Goal: Task Accomplishment & Management: Manage account settings

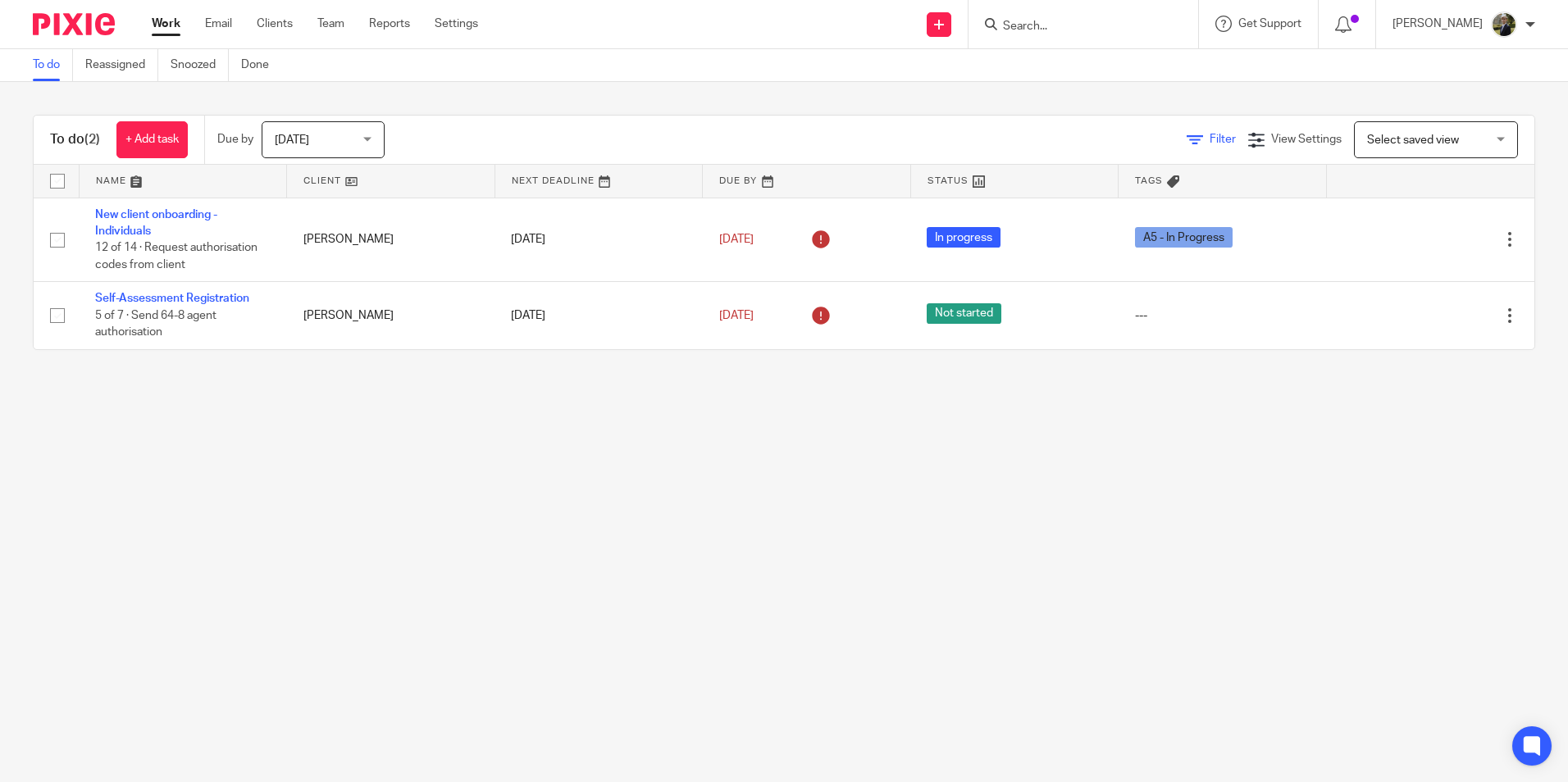
click at [1186, 133] on icon at bounding box center [1194, 140] width 16 height 16
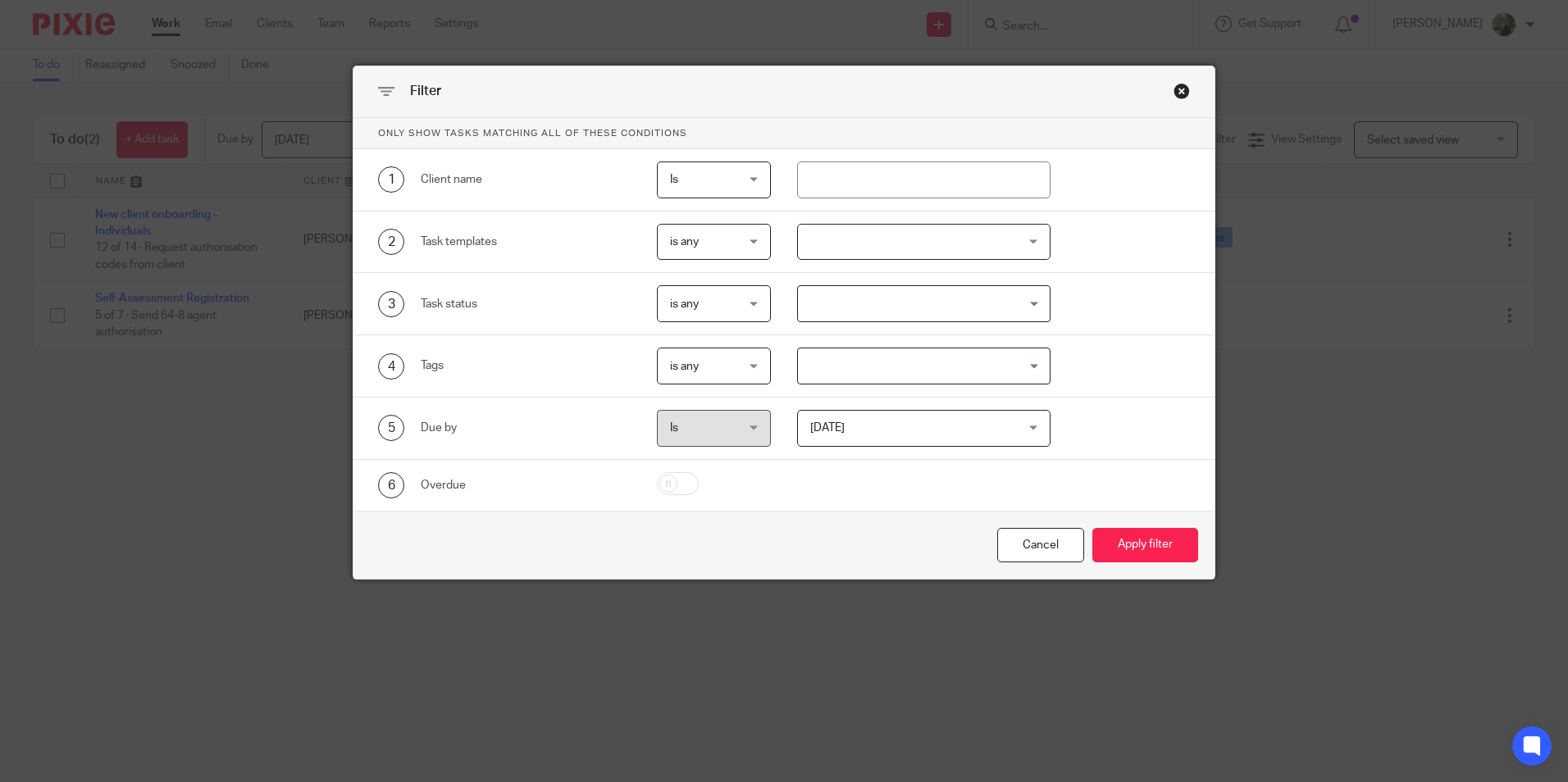
click at [672, 183] on span "Is" at bounding box center [673, 179] width 8 height 11
click at [682, 184] on div "Is Is" at bounding box center [714, 180] width 114 height 37
click at [1176, 91] on div "Close this dialog window" at bounding box center [1181, 91] width 16 height 16
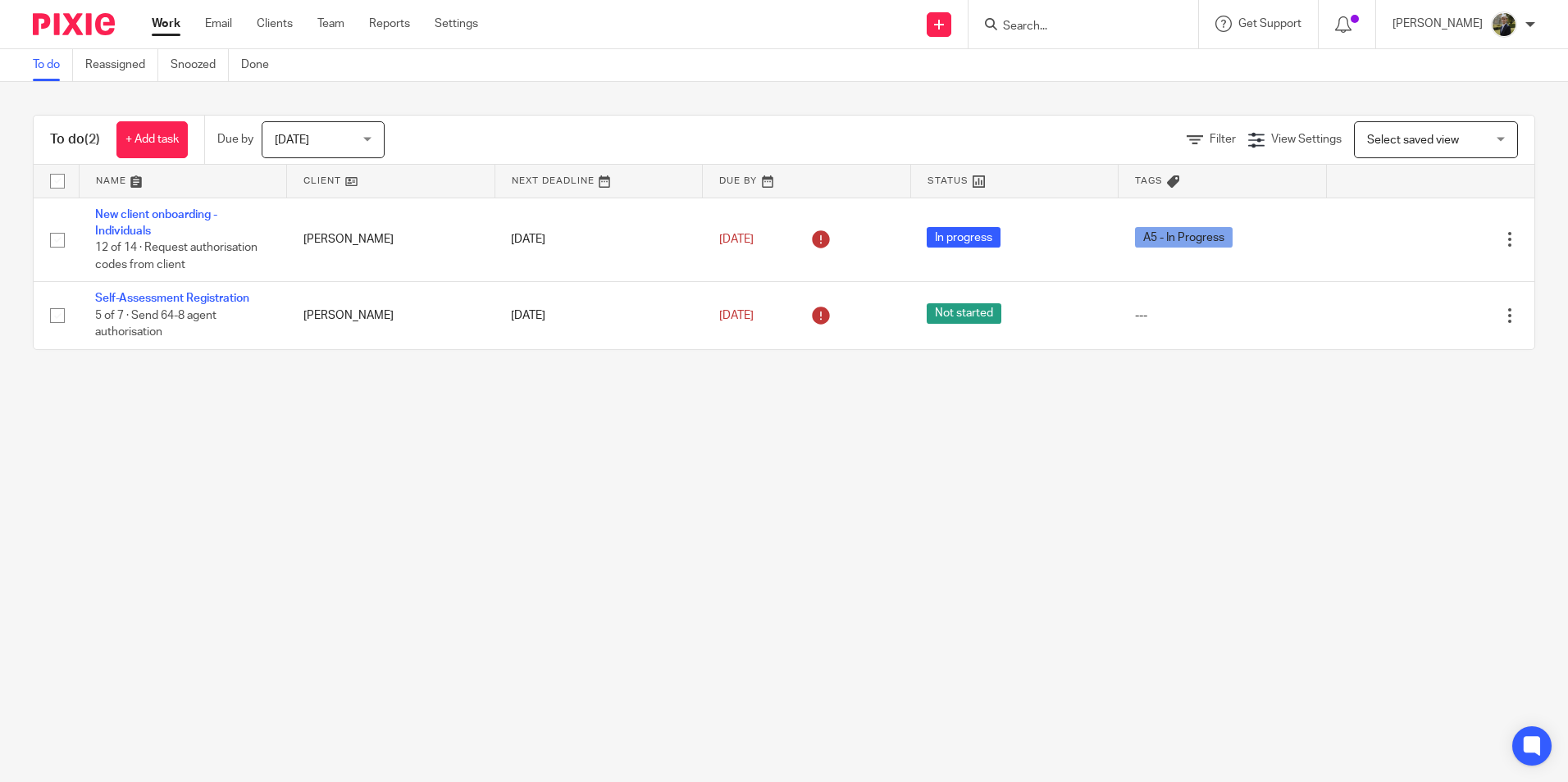
click at [286, 128] on span "Today" at bounding box center [318, 139] width 87 height 35
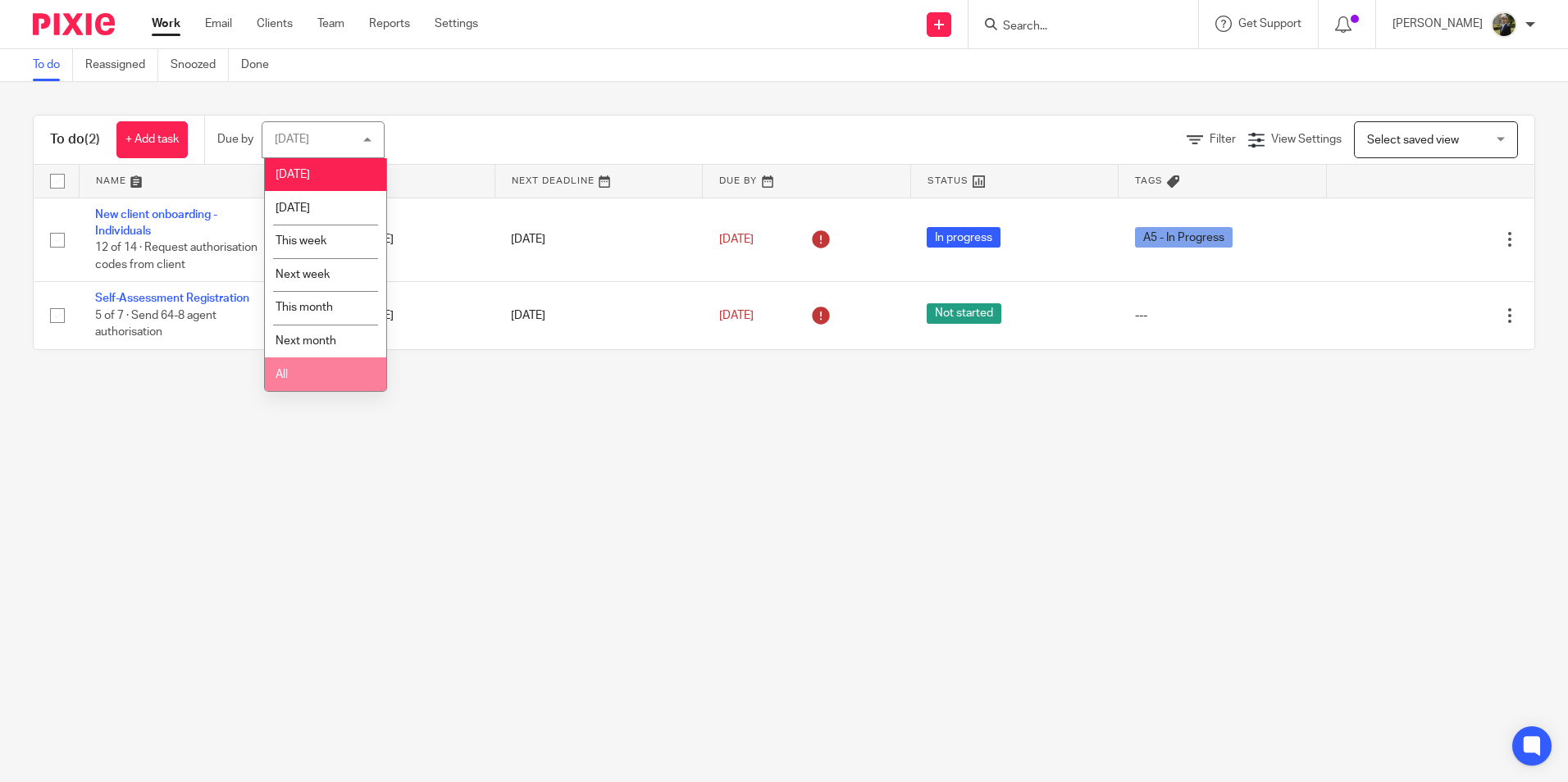
click at [296, 381] on li "All" at bounding box center [325, 374] width 121 height 34
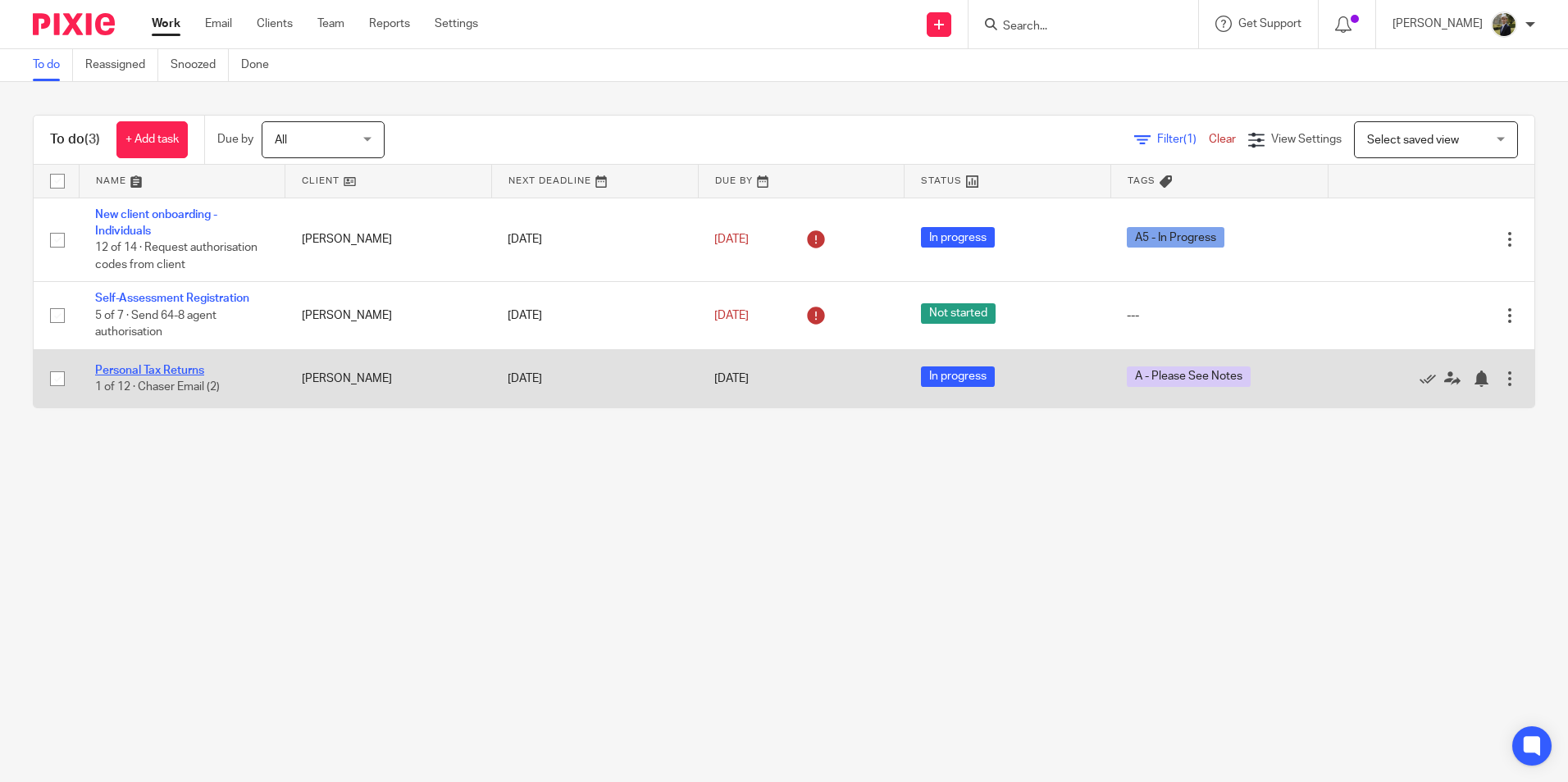
click at [132, 369] on link "Personal Tax Returns" at bounding box center [150, 370] width 109 height 11
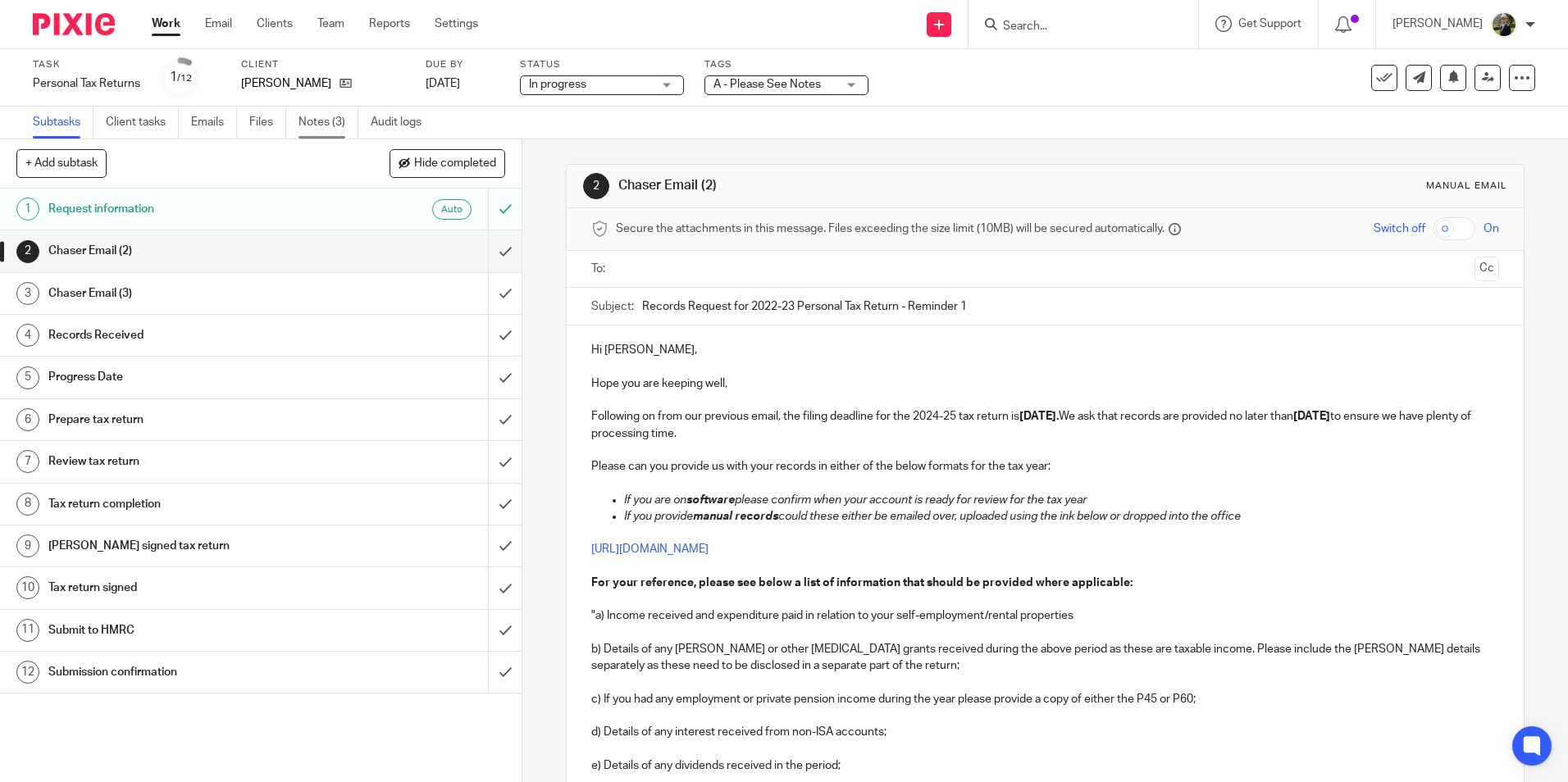
click at [342, 113] on link "Notes (3)" at bounding box center [328, 122] width 60 height 32
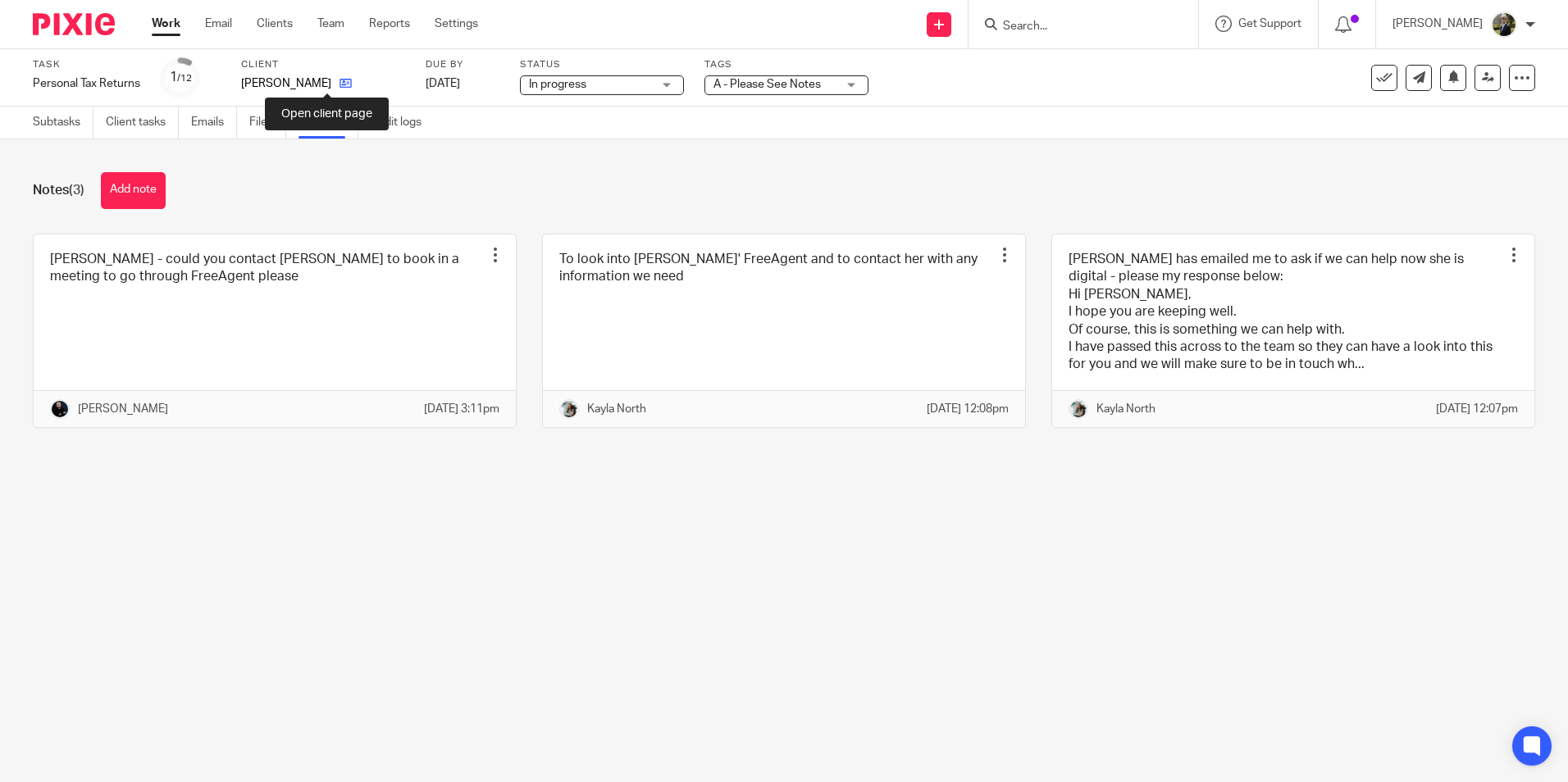
click at [339, 80] on icon at bounding box center [345, 83] width 12 height 12
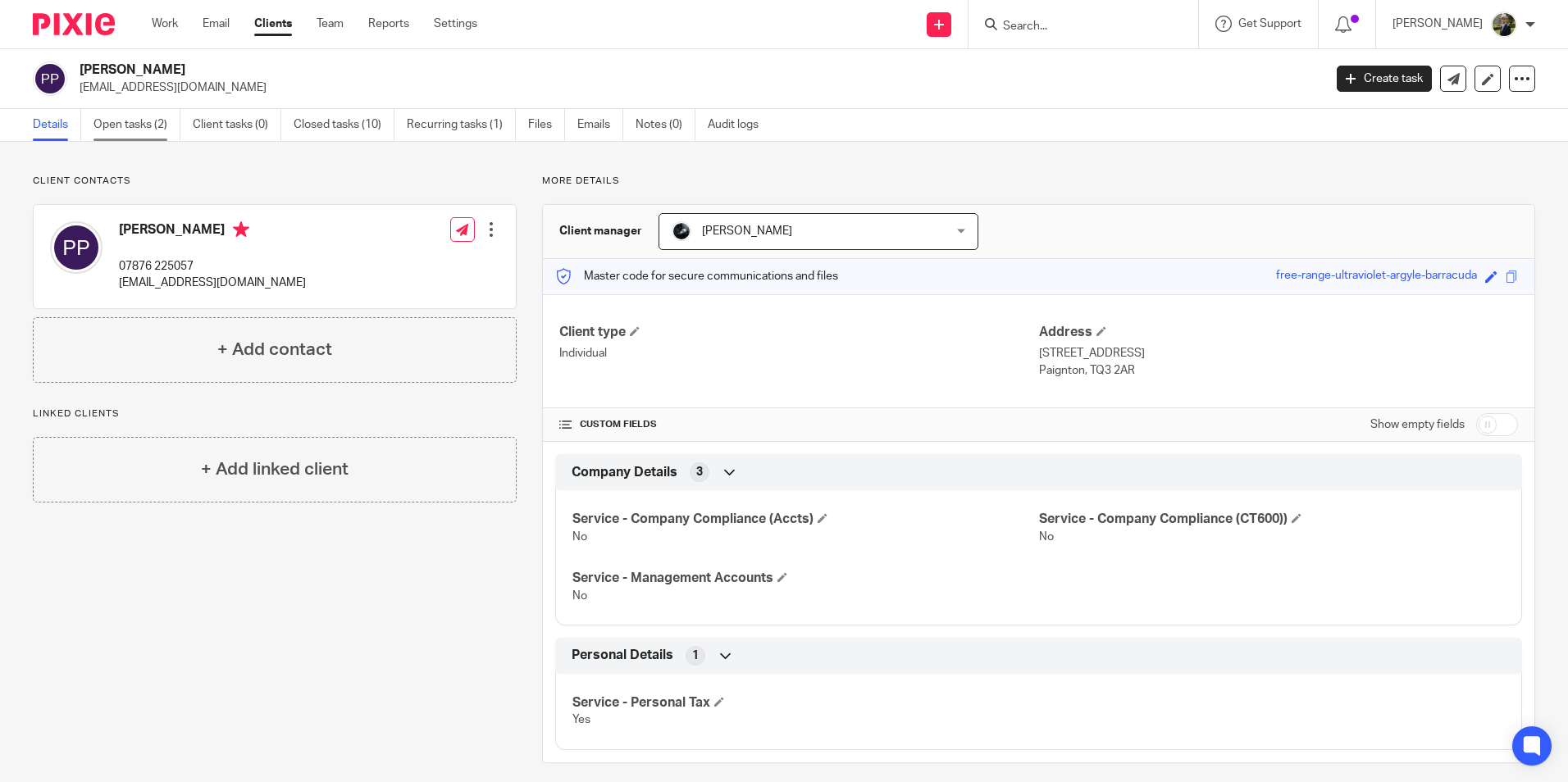
click at [138, 126] on link "Open tasks (2)" at bounding box center [137, 125] width 87 height 32
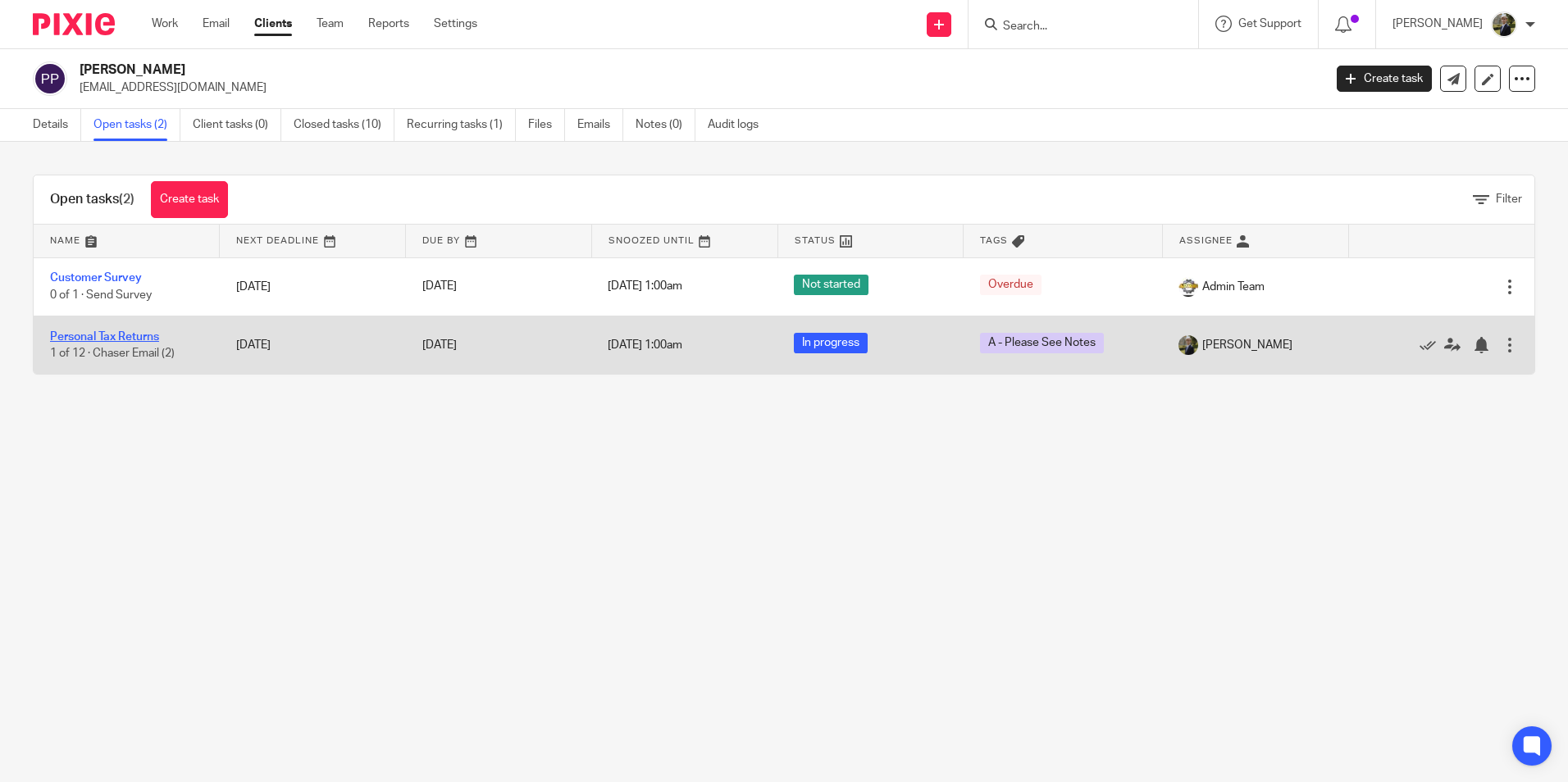
click at [95, 331] on link "Personal Tax Returns" at bounding box center [105, 337] width 109 height 11
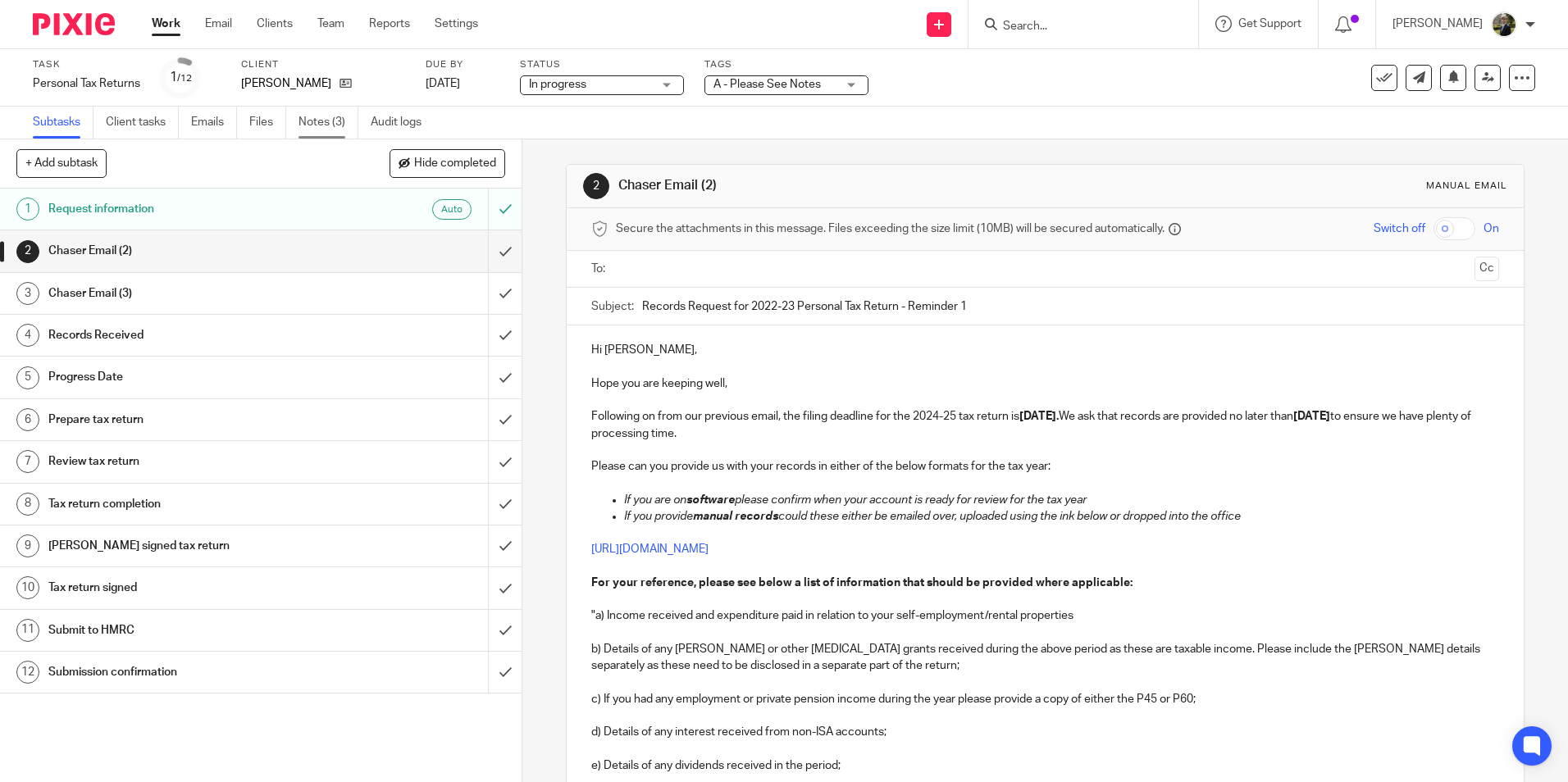
click at [333, 115] on link "Notes (3)" at bounding box center [328, 122] width 60 height 32
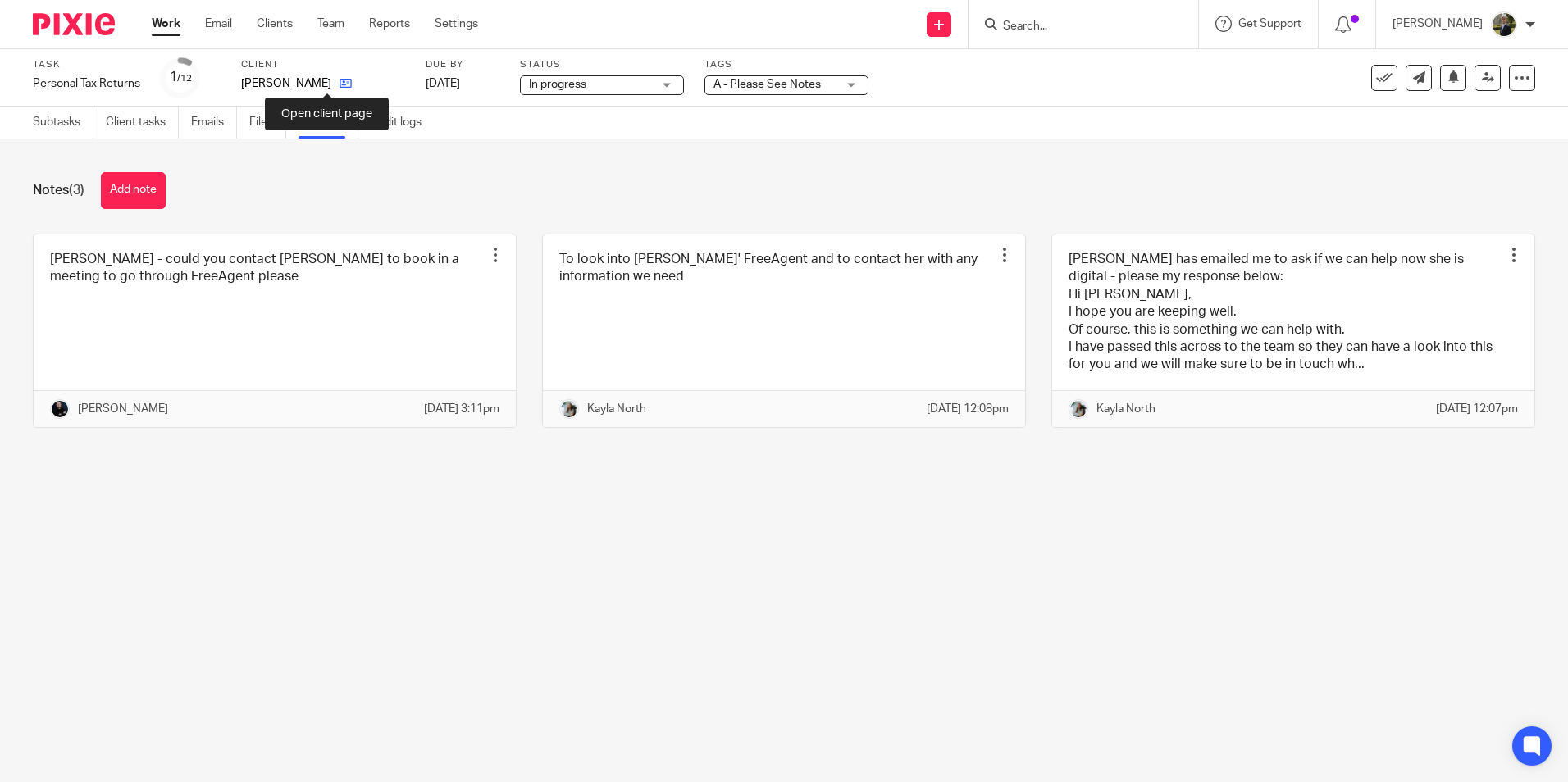
click at [339, 81] on icon at bounding box center [345, 83] width 12 height 12
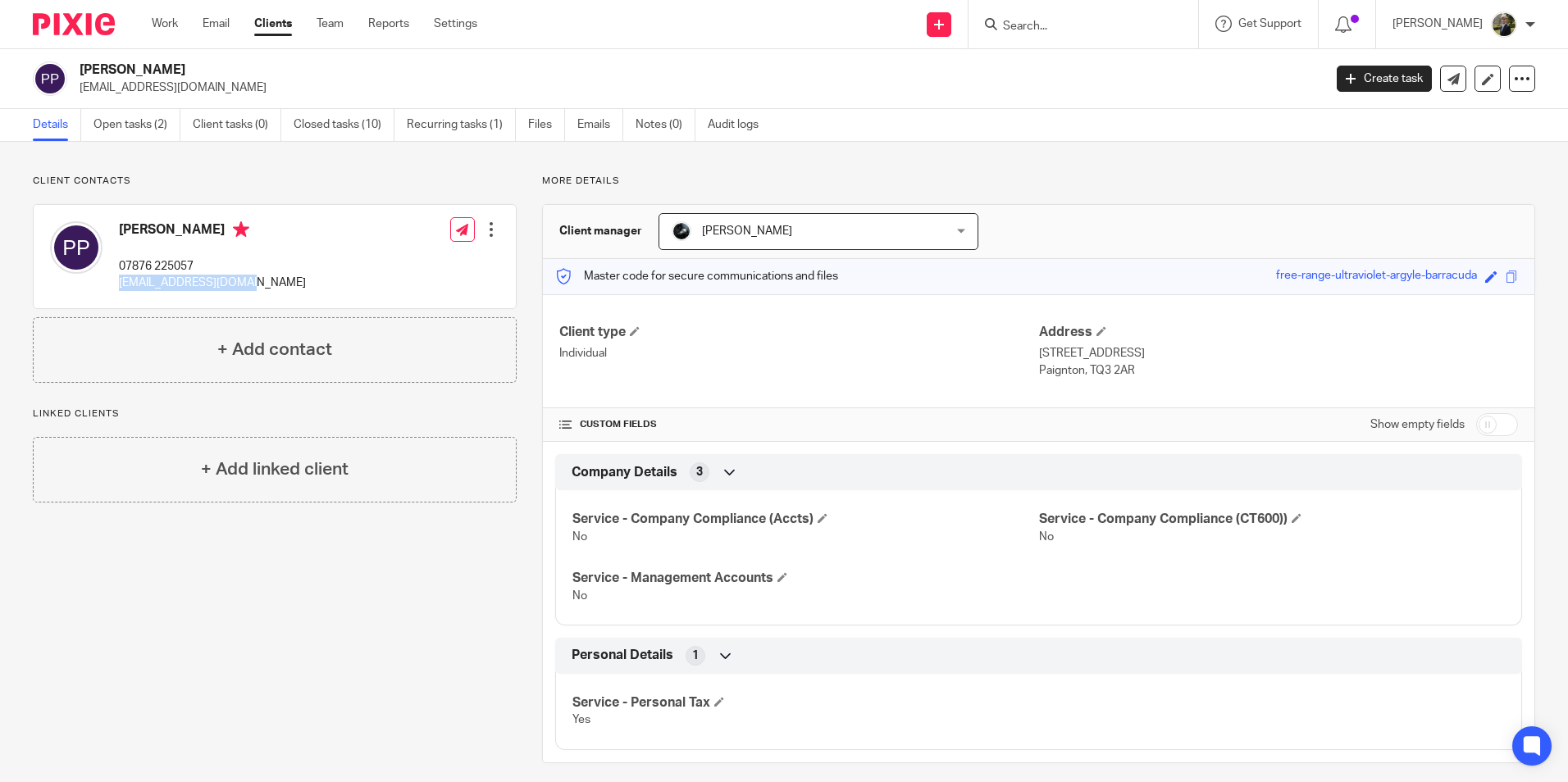
drag, startPoint x: 284, startPoint y: 276, endPoint x: 117, endPoint y: 285, distance: 167.2
click at [117, 285] on div "Pamela Pease 07876 225057 pam0257@hotmail.co.uk Edit contact Create client from…" at bounding box center [274, 256] width 482 height 103
copy p "pam0257@hotmail.co.uk"
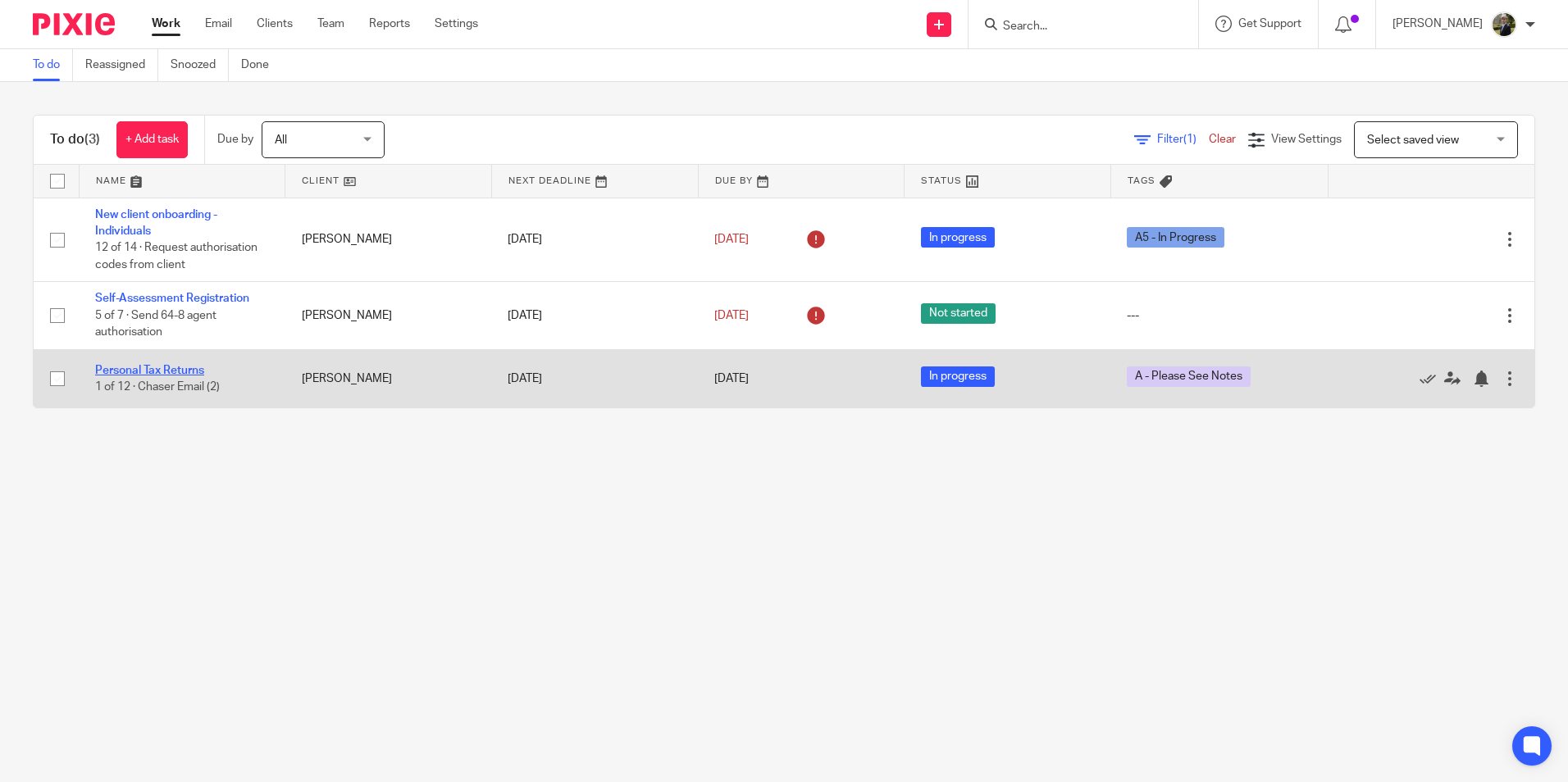
click at [155, 369] on link "Personal Tax Returns" at bounding box center [150, 370] width 109 height 11
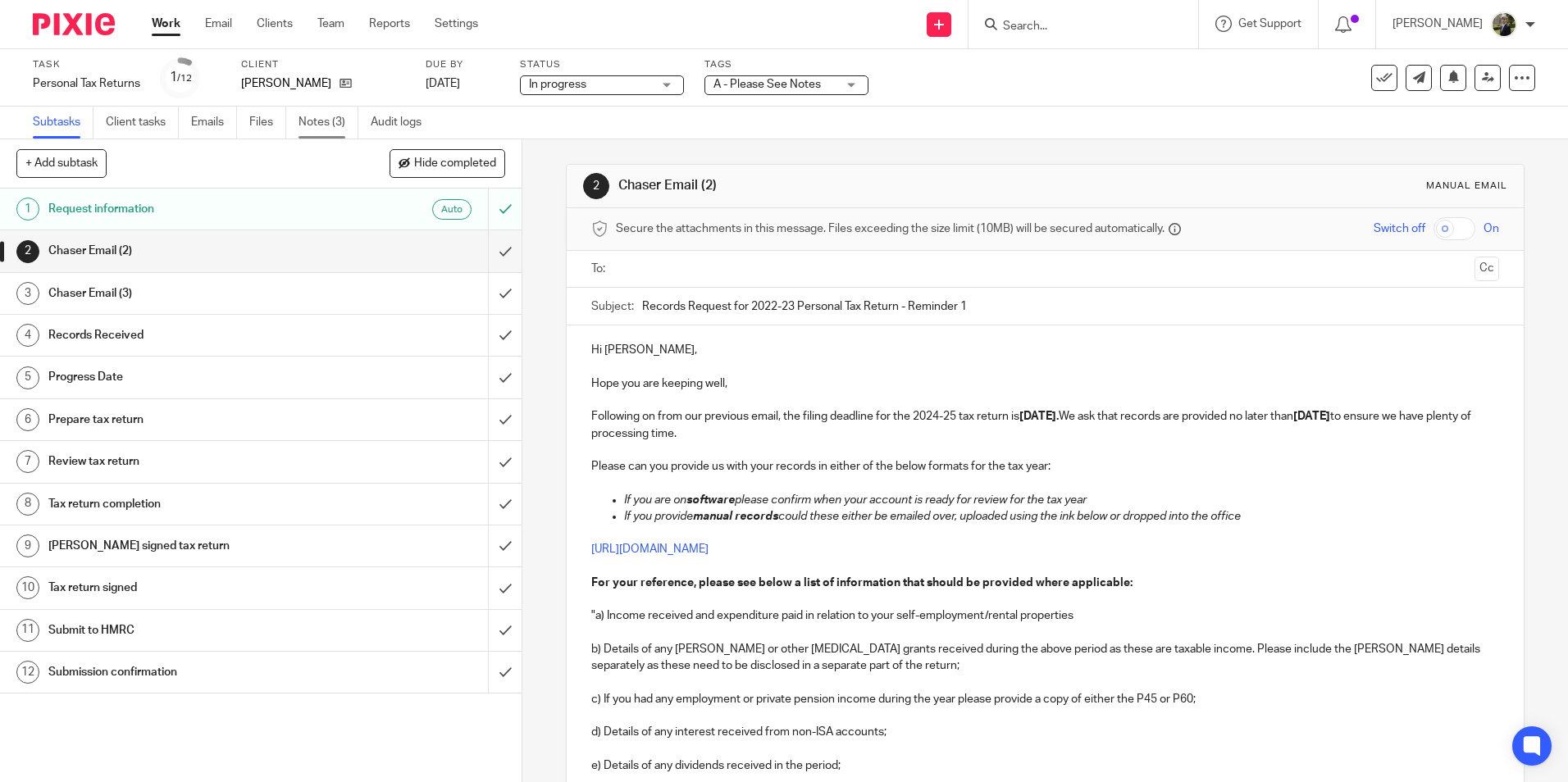
click at [315, 131] on link "Notes (3)" at bounding box center [328, 122] width 60 height 32
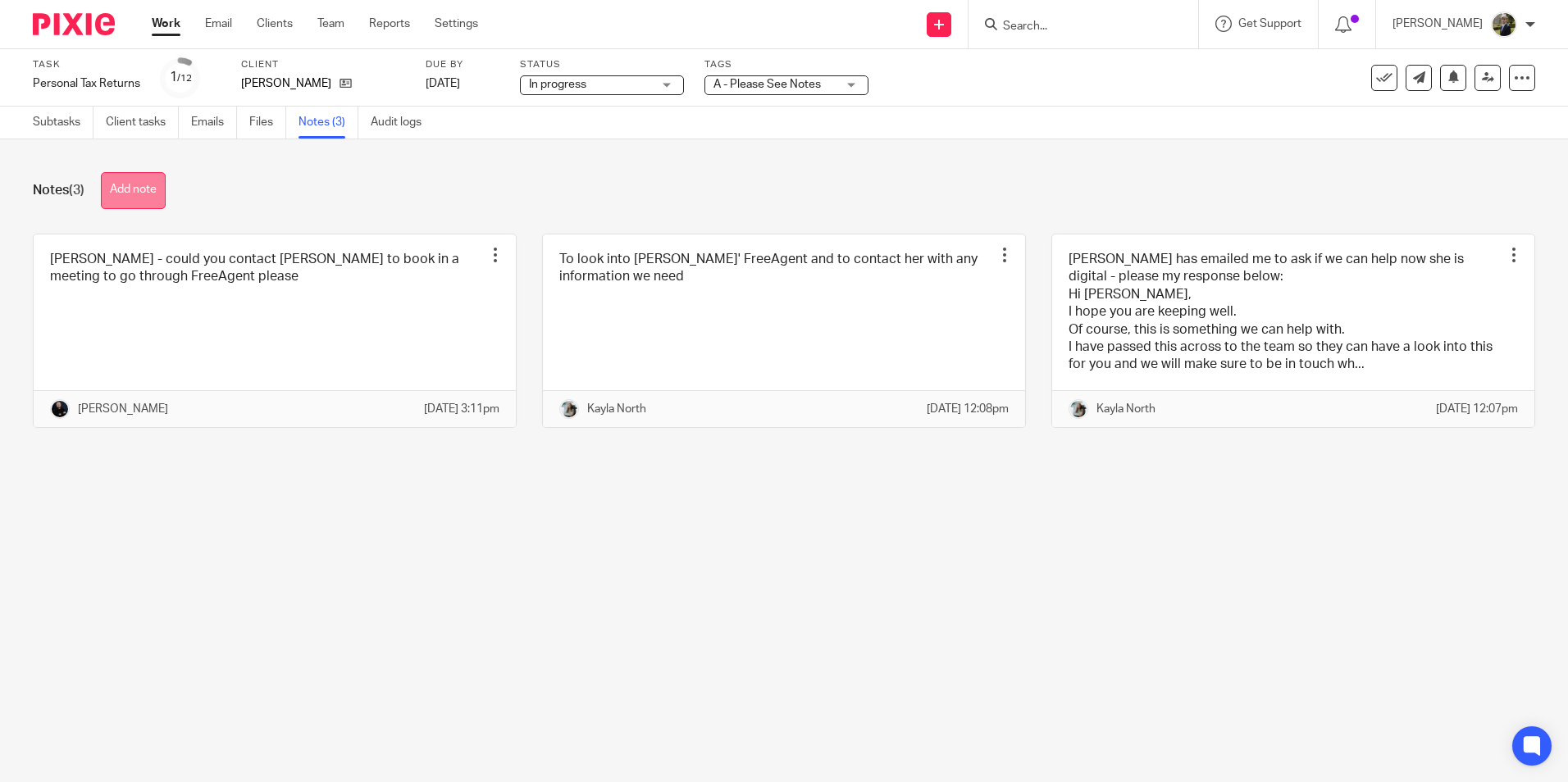
click at [154, 202] on button "Add note" at bounding box center [133, 190] width 65 height 37
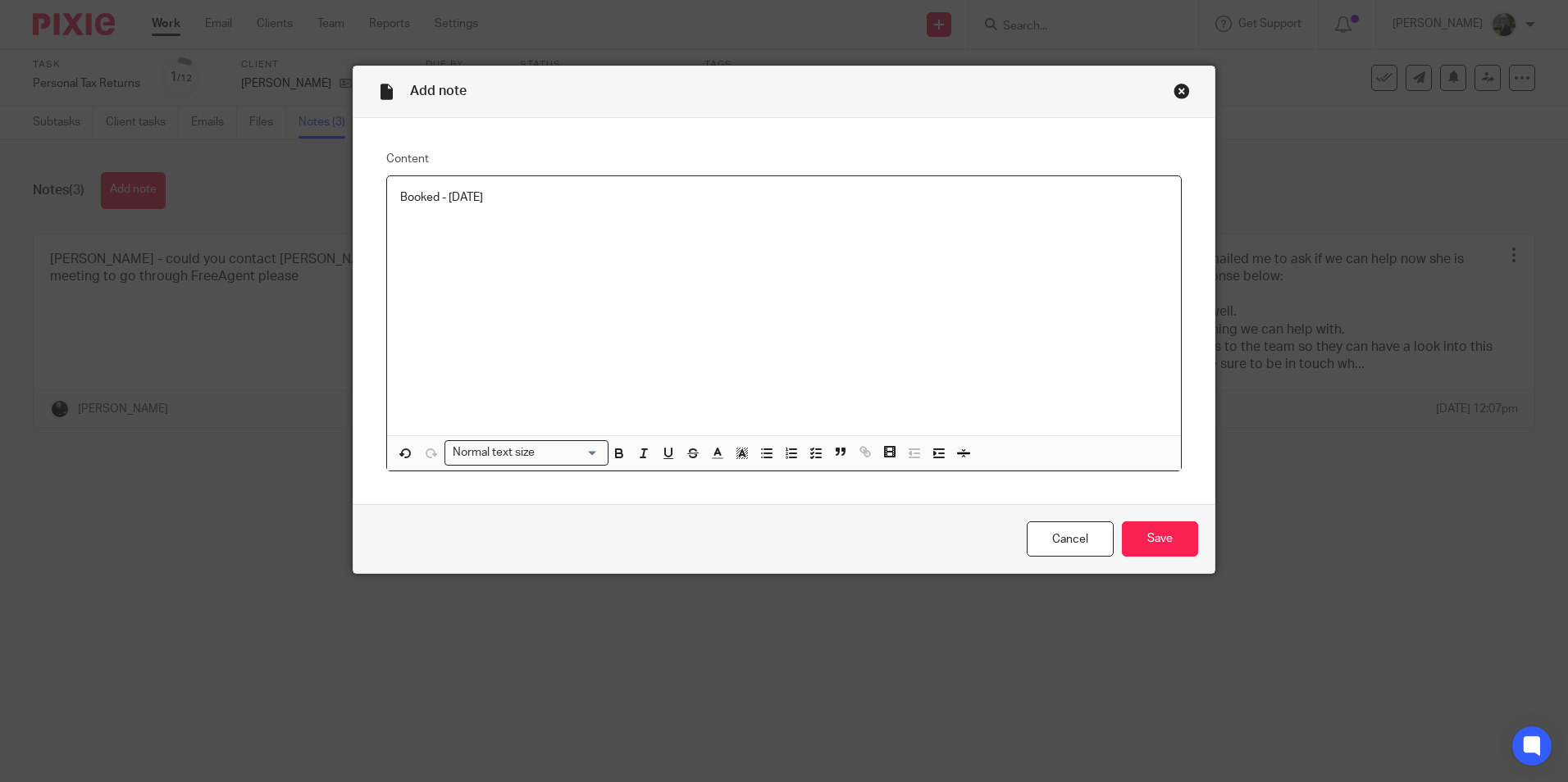
click at [400, 194] on p "Booked - [DATE]" at bounding box center [783, 197] width 768 height 16
click at [589, 198] on p "Confirm Booked - [DATE]" at bounding box center [783, 197] width 768 height 16
click at [1154, 542] on input "Save" at bounding box center [1160, 539] width 76 height 35
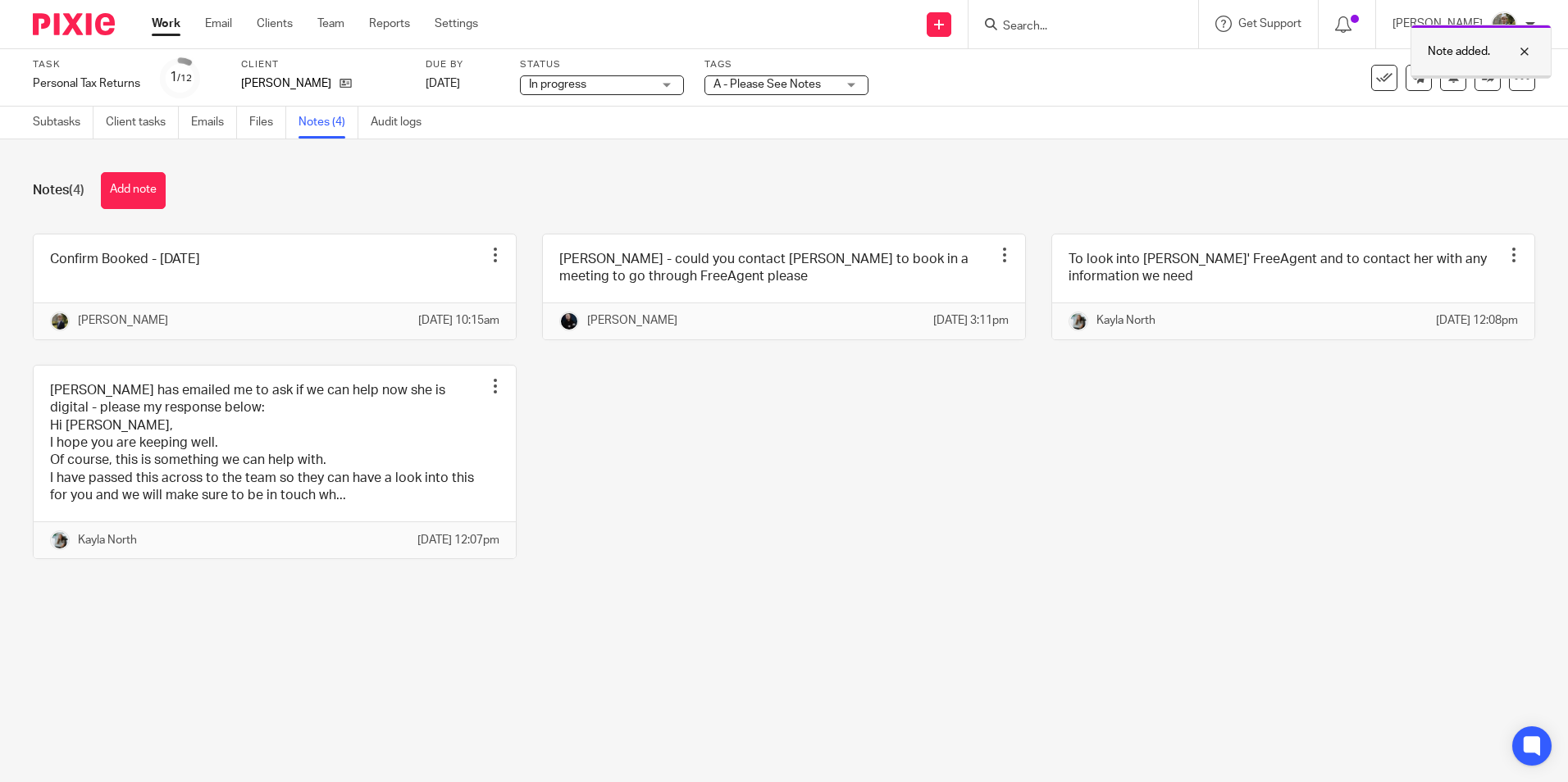
click at [1526, 48] on div at bounding box center [1512, 51] width 44 height 20
click at [1475, 76] on link at bounding box center [1488, 78] width 26 height 26
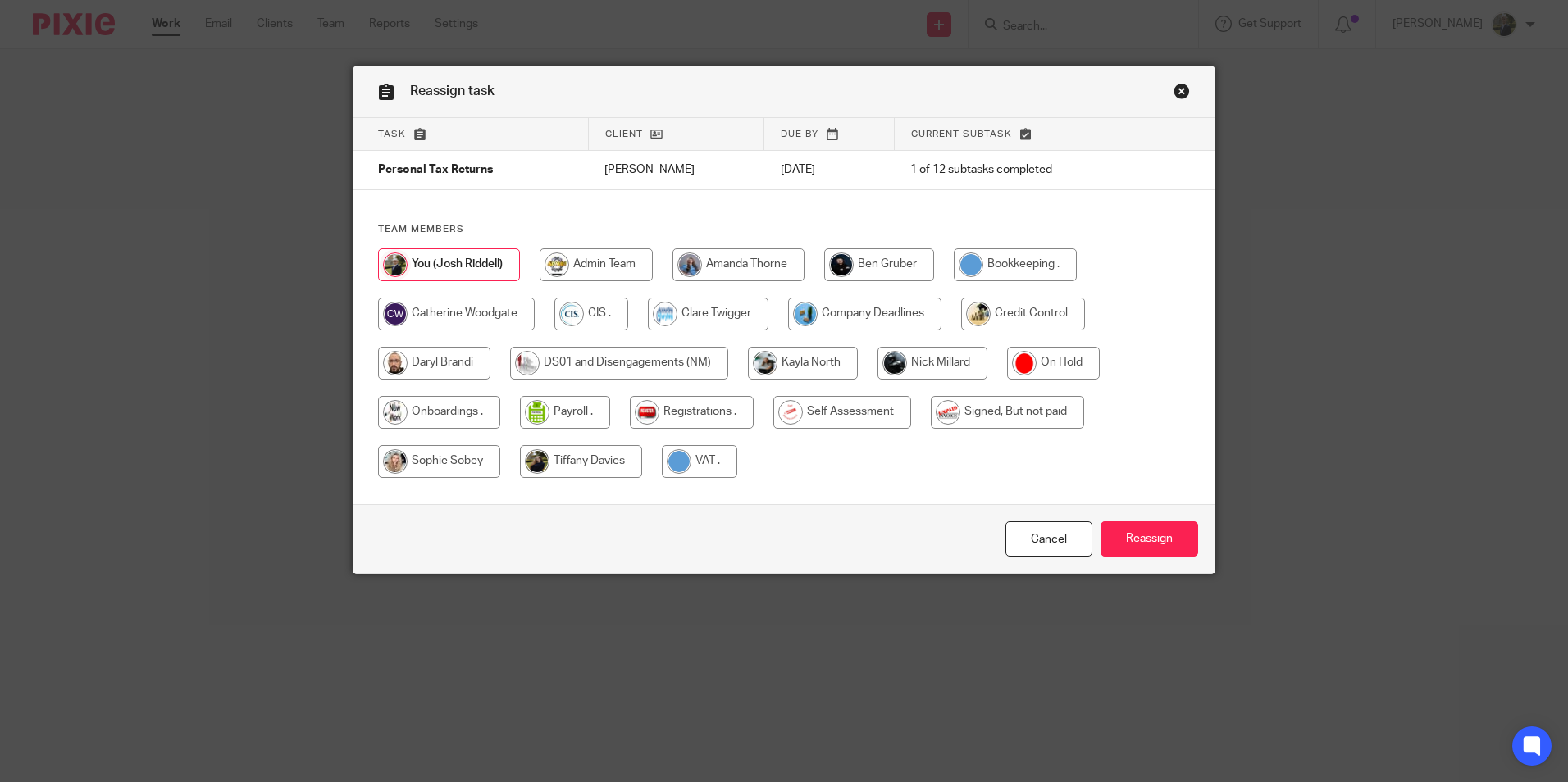
click at [891, 269] on input "radio" at bounding box center [878, 265] width 110 height 33
radio input "true"
click at [1173, 529] on input "Reassign" at bounding box center [1149, 539] width 98 height 35
